Goal: Check status: Check status

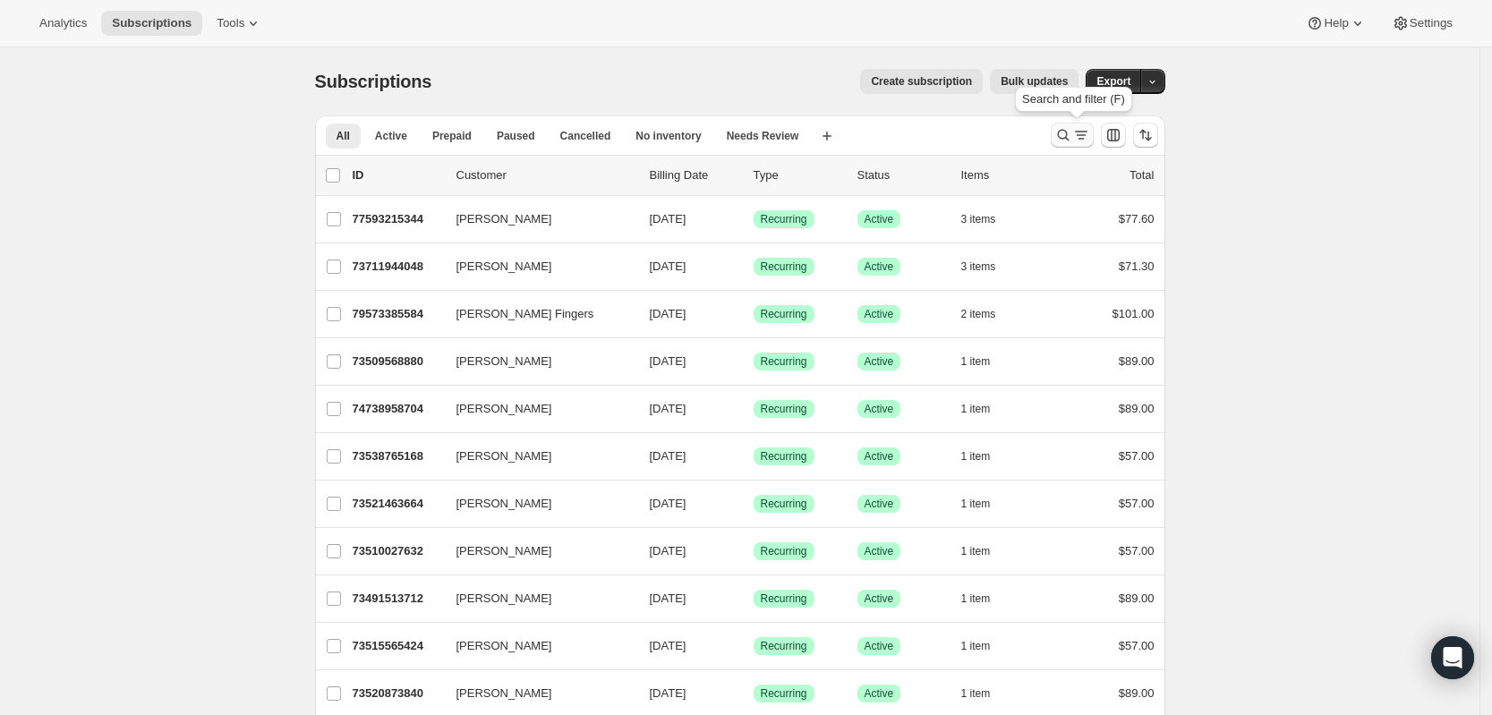
click at [1067, 136] on icon "Search and filter results" at bounding box center [1063, 135] width 18 height 18
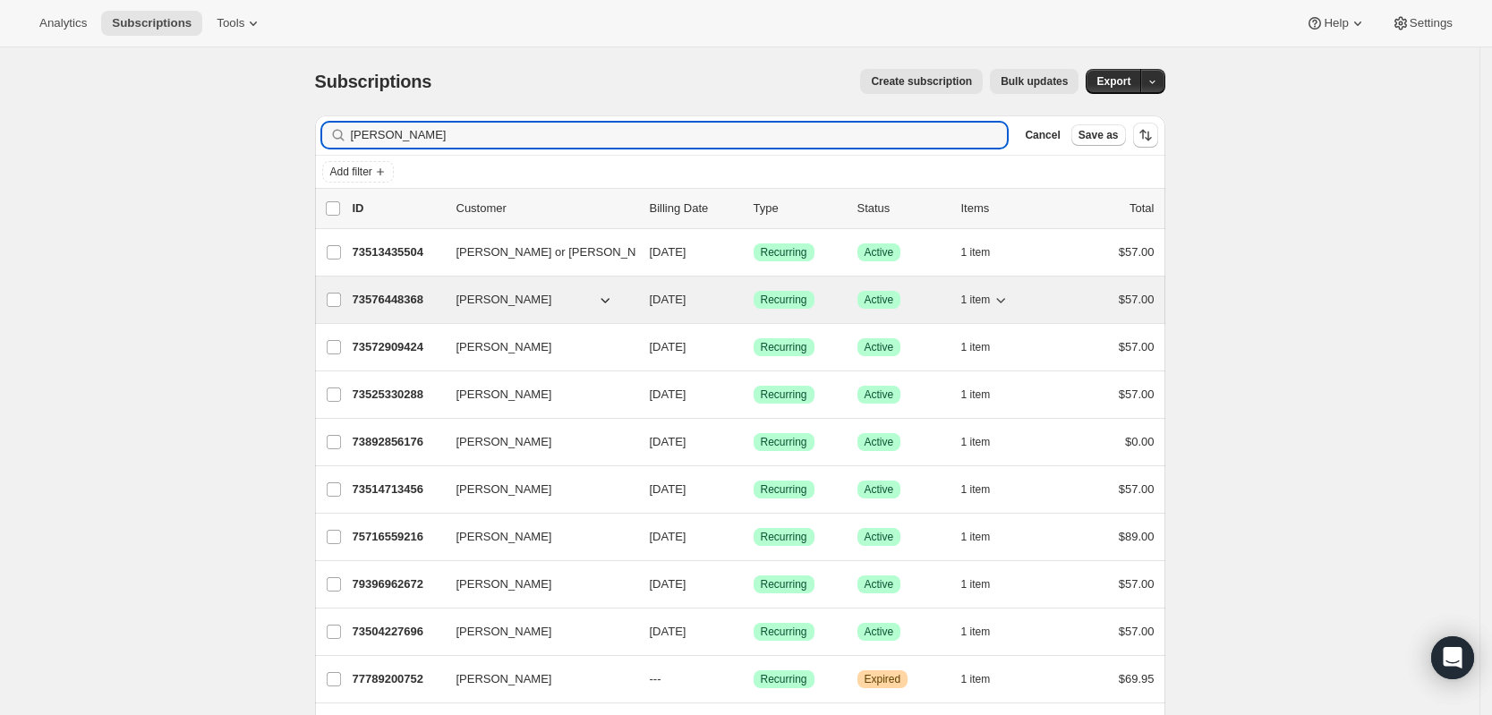
type input "[PERSON_NAME]"
click at [393, 298] on p "73576448368" at bounding box center [398, 300] width 90 height 18
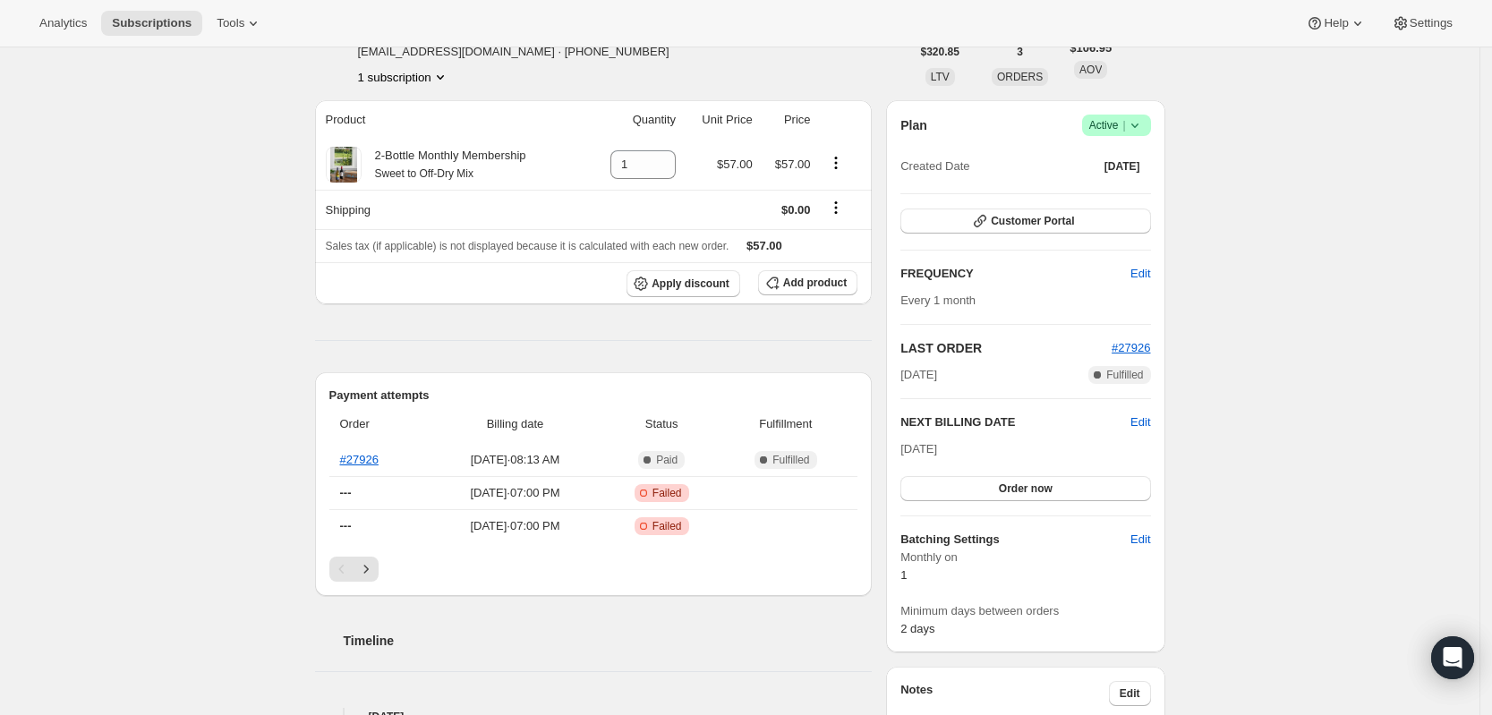
scroll to position [224, 0]
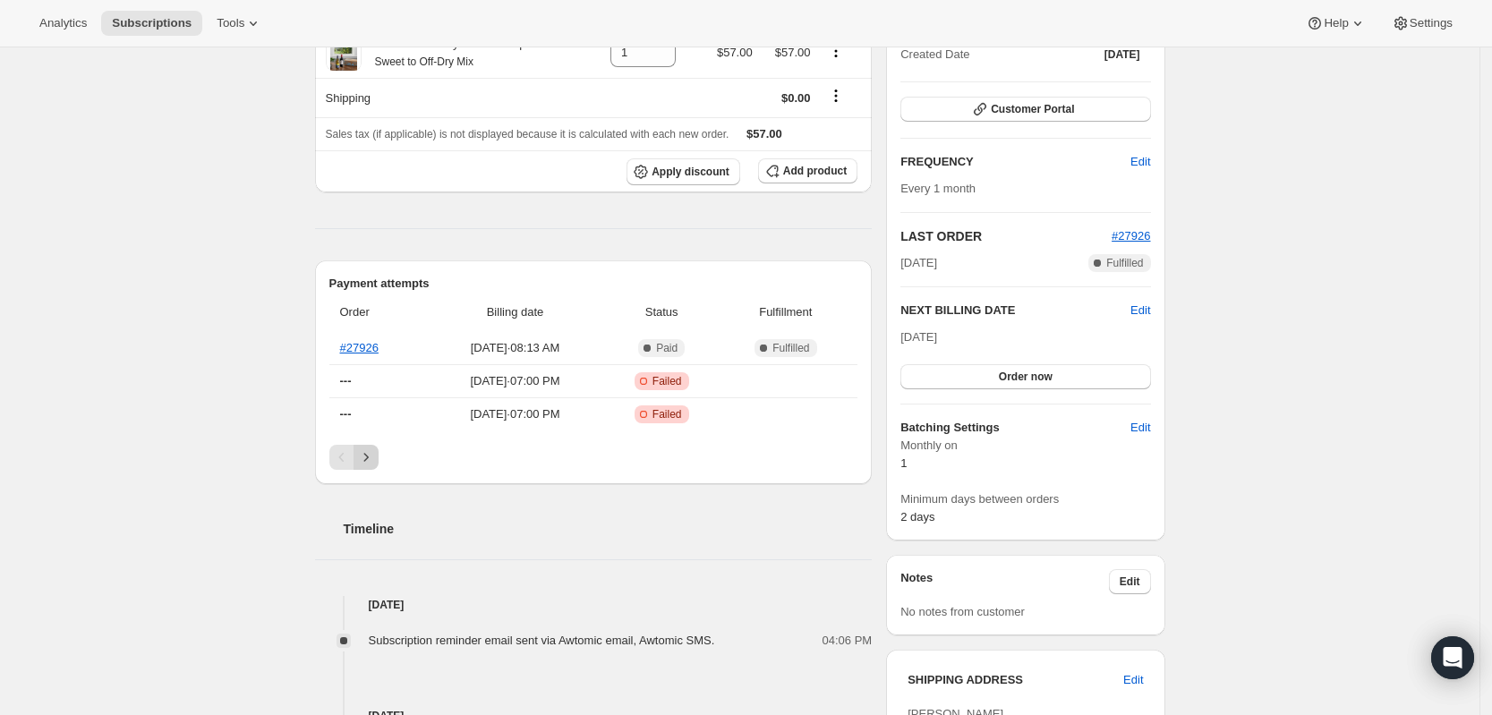
click at [371, 458] on icon "Next" at bounding box center [366, 457] width 18 height 18
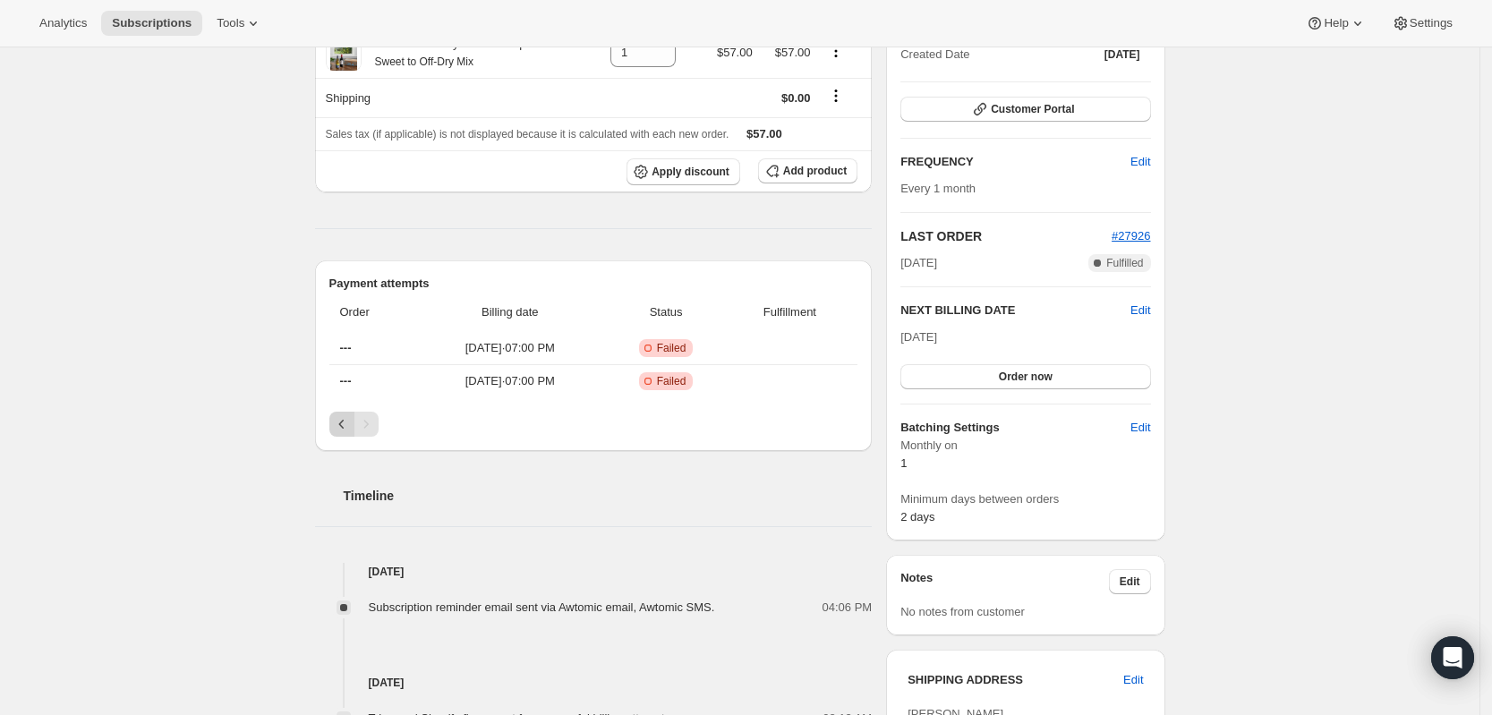
click at [347, 425] on icon "Previous" at bounding box center [342, 424] width 18 height 18
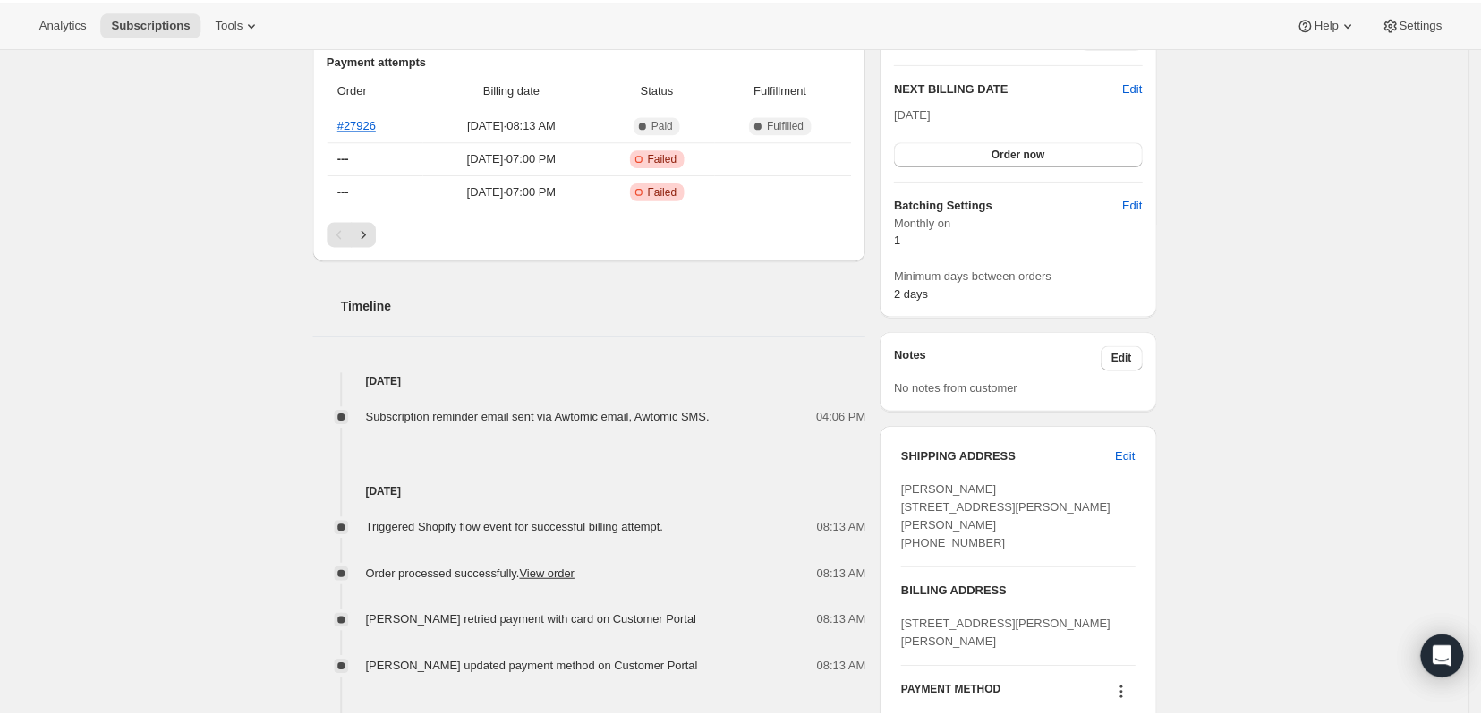
scroll to position [0, 0]
